Goal: Task Accomplishment & Management: Use online tool/utility

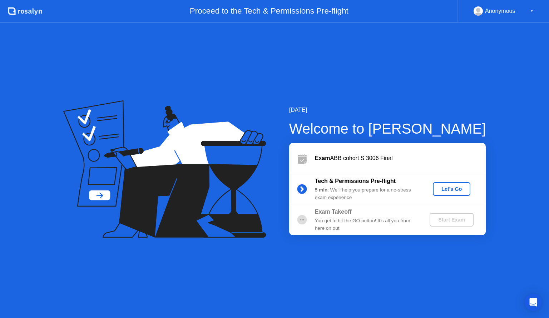
click at [466, 186] on div "Let's Go" at bounding box center [451, 189] width 32 height 6
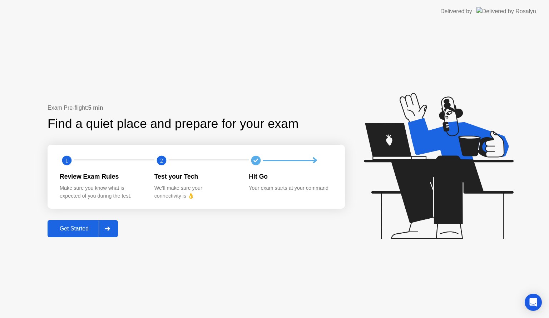
click at [78, 229] on div "Get Started" at bounding box center [74, 228] width 49 height 6
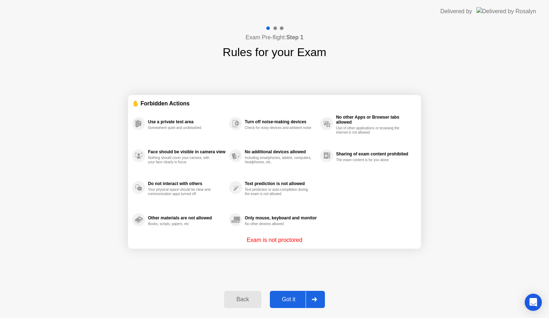
click at [300, 296] on div "Got it" at bounding box center [289, 299] width 34 height 6
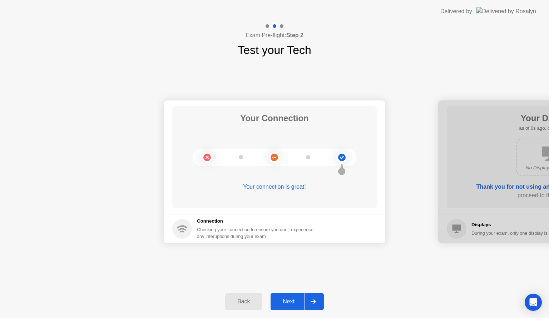
click at [300, 296] on button "Next" at bounding box center [296, 301] width 53 height 17
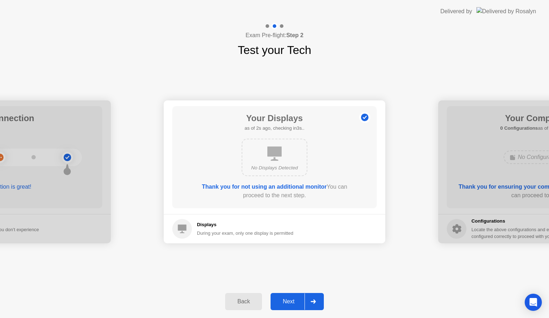
click at [300, 296] on button "Next" at bounding box center [296, 301] width 53 height 17
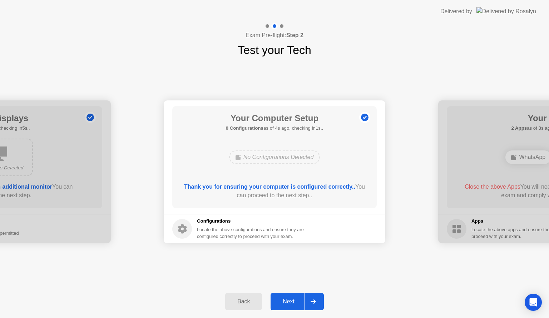
click at [293, 298] on div "Next" at bounding box center [289, 301] width 32 height 6
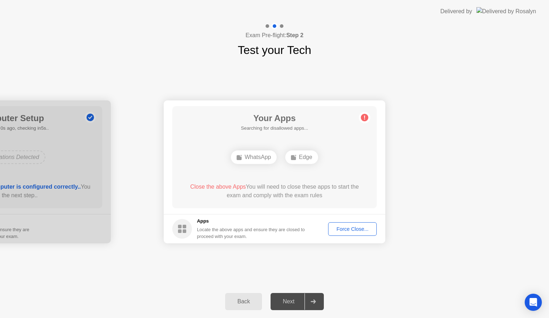
click at [291, 300] on div "Next" at bounding box center [289, 301] width 32 height 6
click at [370, 223] on button "Force Close..." at bounding box center [352, 229] width 49 height 14
click at [337, 226] on div "Force Close..." at bounding box center [352, 229] width 44 height 6
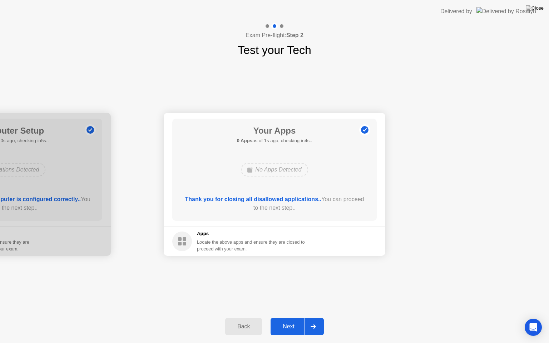
click at [296, 318] on button "Next" at bounding box center [296, 326] width 53 height 17
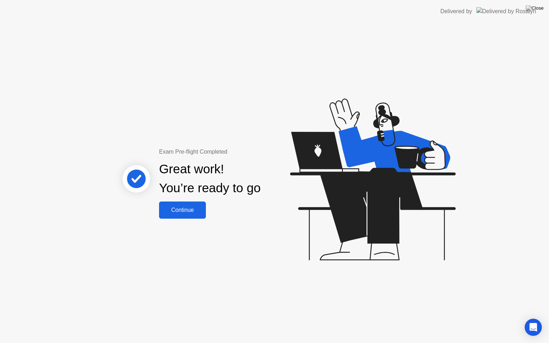
click at [199, 218] on button "Continue" at bounding box center [182, 209] width 47 height 17
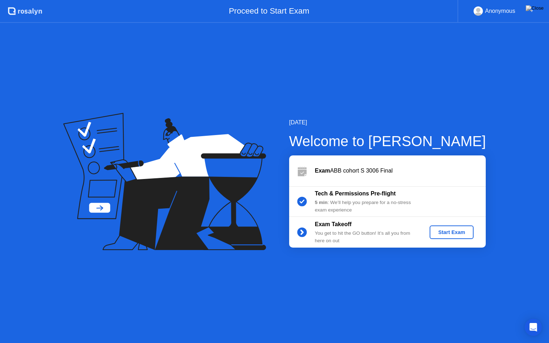
drag, startPoint x: 427, startPoint y: 221, endPoint x: 435, endPoint y: 230, distance: 11.4
click at [435, 230] on div "Exam Takeoff You get to hit the GO button! It’s all you from here on out Start …" at bounding box center [387, 232] width 196 height 31
click at [434, 237] on button "Start Exam" at bounding box center [451, 232] width 44 height 14
